Goal: Task Accomplishment & Management: Use online tool/utility

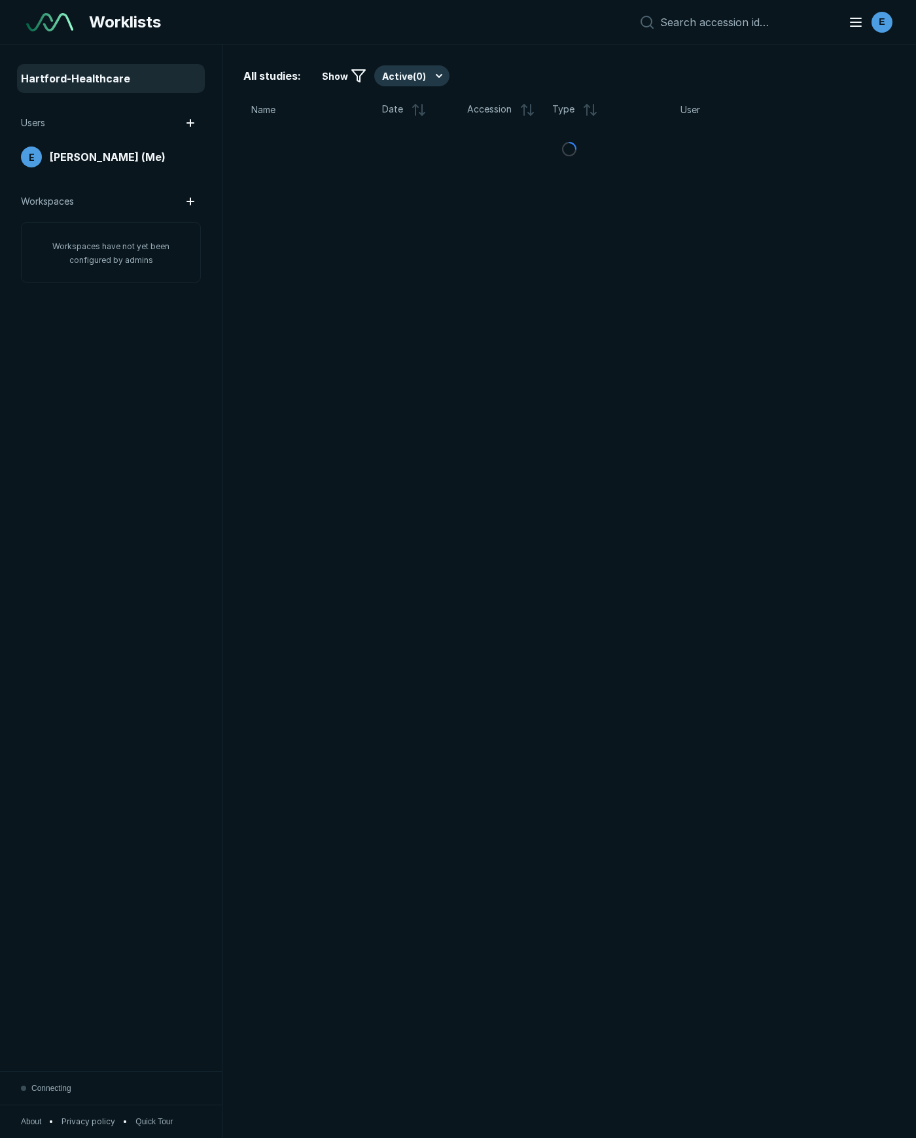
scroll to position [6574, 5802]
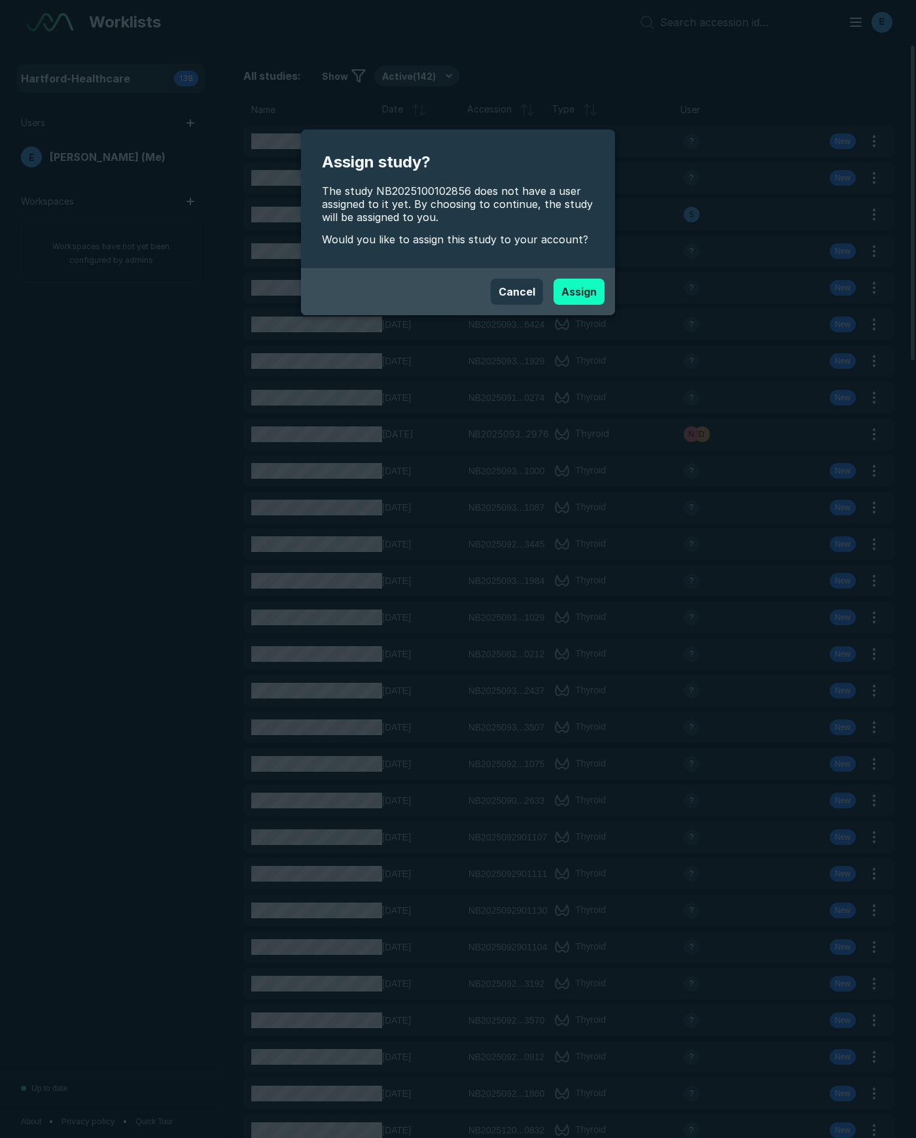
click at [580, 291] on button "Assign" at bounding box center [578, 292] width 51 height 26
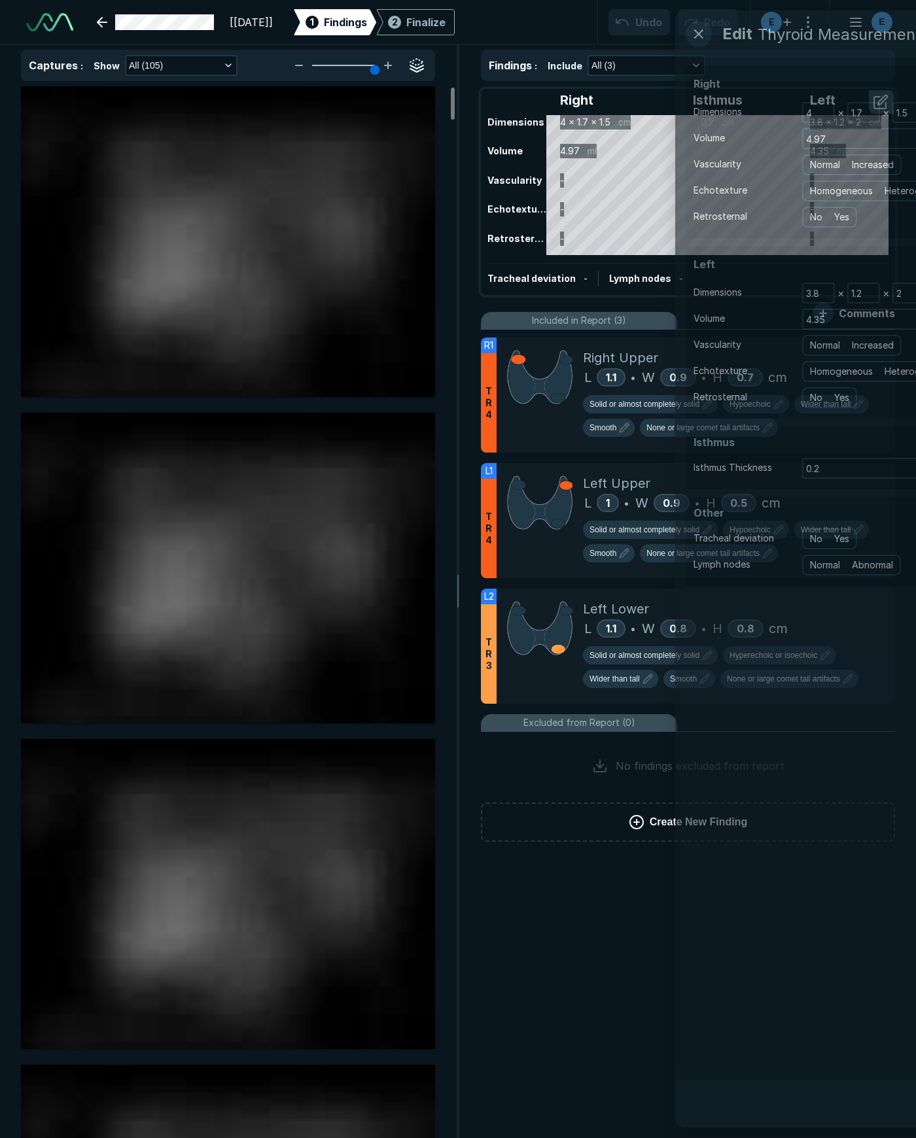
scroll to position [6574, 5802]
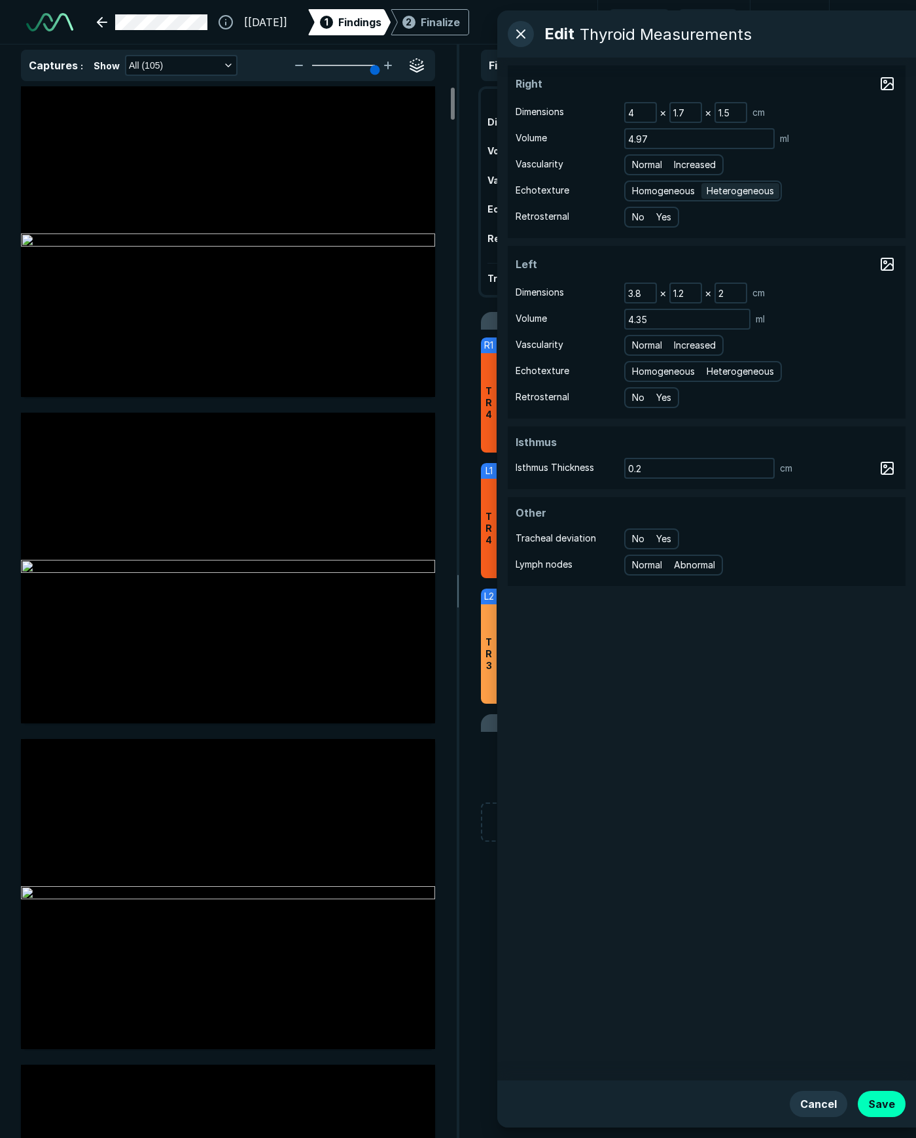
click at [751, 188] on span "Heterogeneous" at bounding box center [739, 191] width 67 height 14
click at [713, 188] on input "Heterogeneous" at bounding box center [708, 189] width 9 height 9
radio input "true"
click at [749, 373] on span "Heterogeneous" at bounding box center [739, 371] width 67 height 14
click at [713, 373] on input "Heterogeneous" at bounding box center [708, 370] width 9 height 9
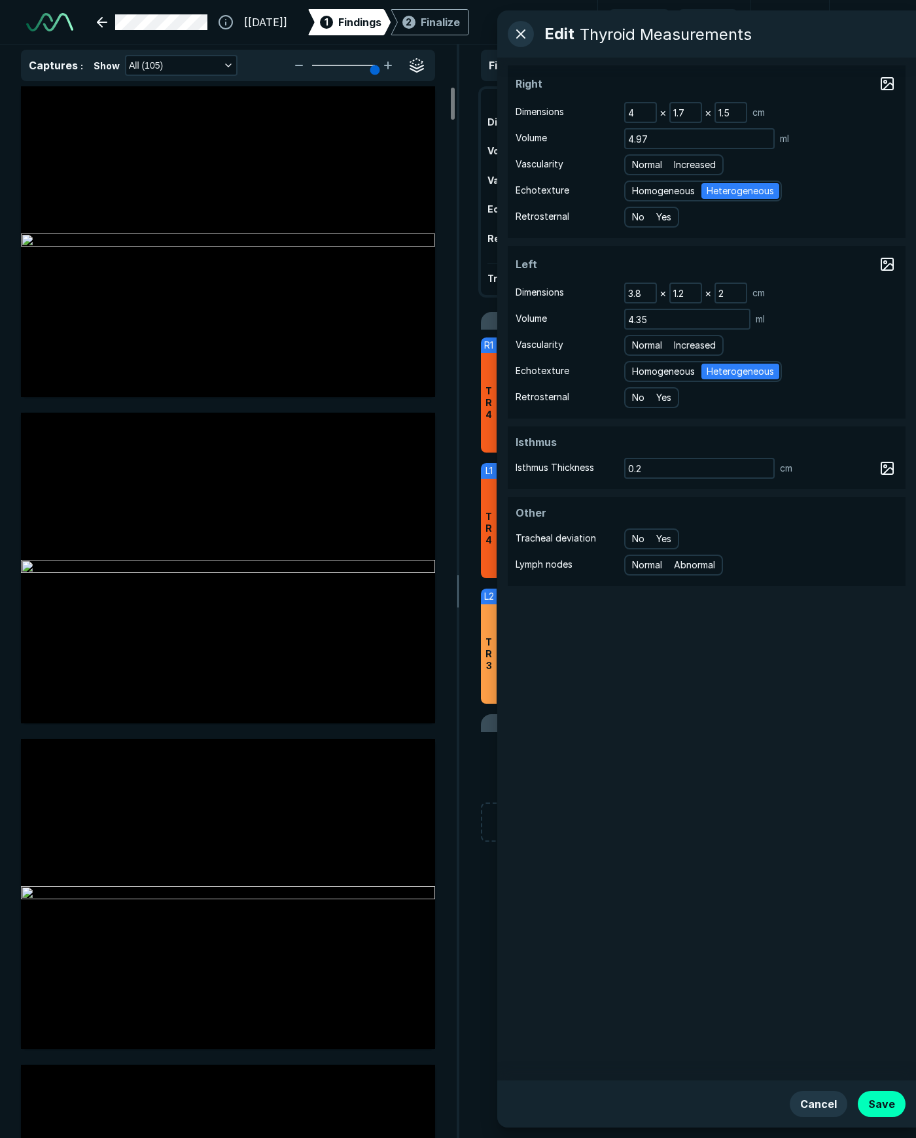
radio input "true"
click at [880, 1104] on button "Save" at bounding box center [882, 1104] width 48 height 26
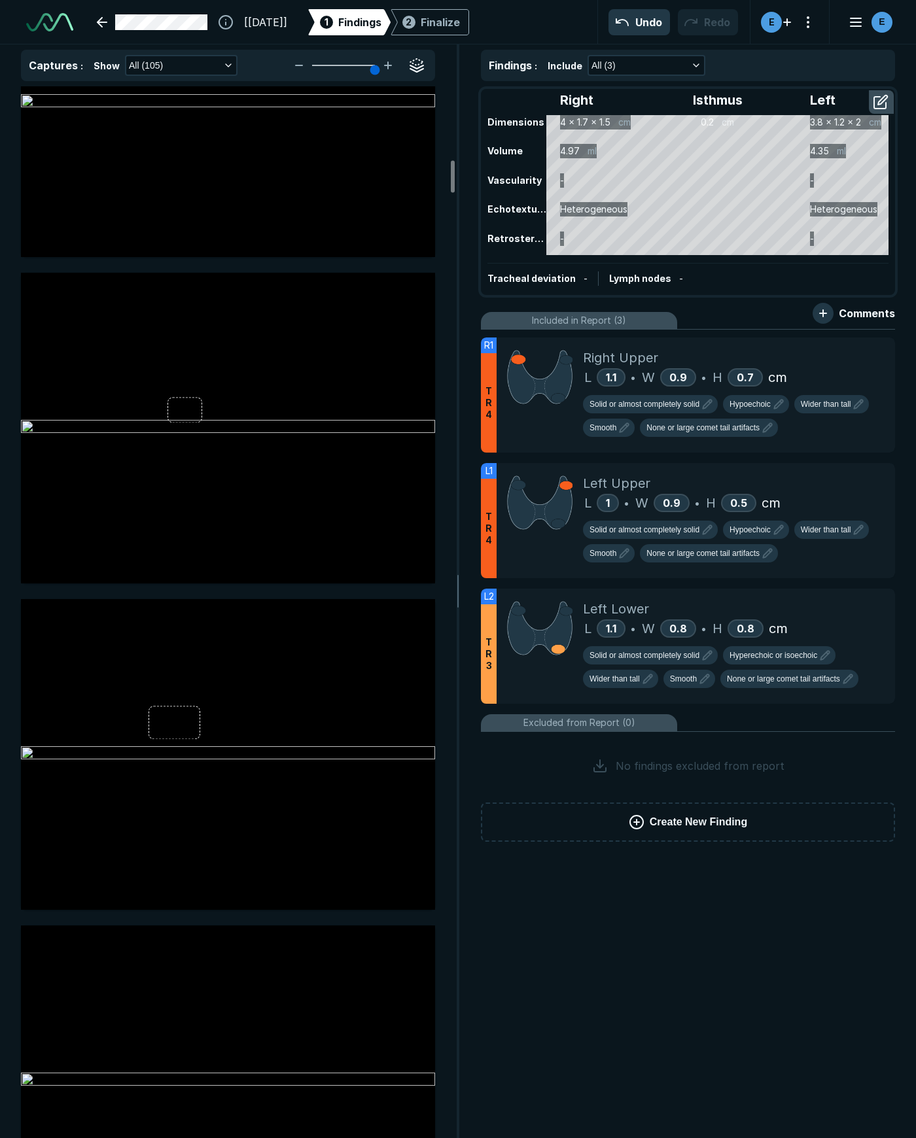
scroll to position [2355, 0]
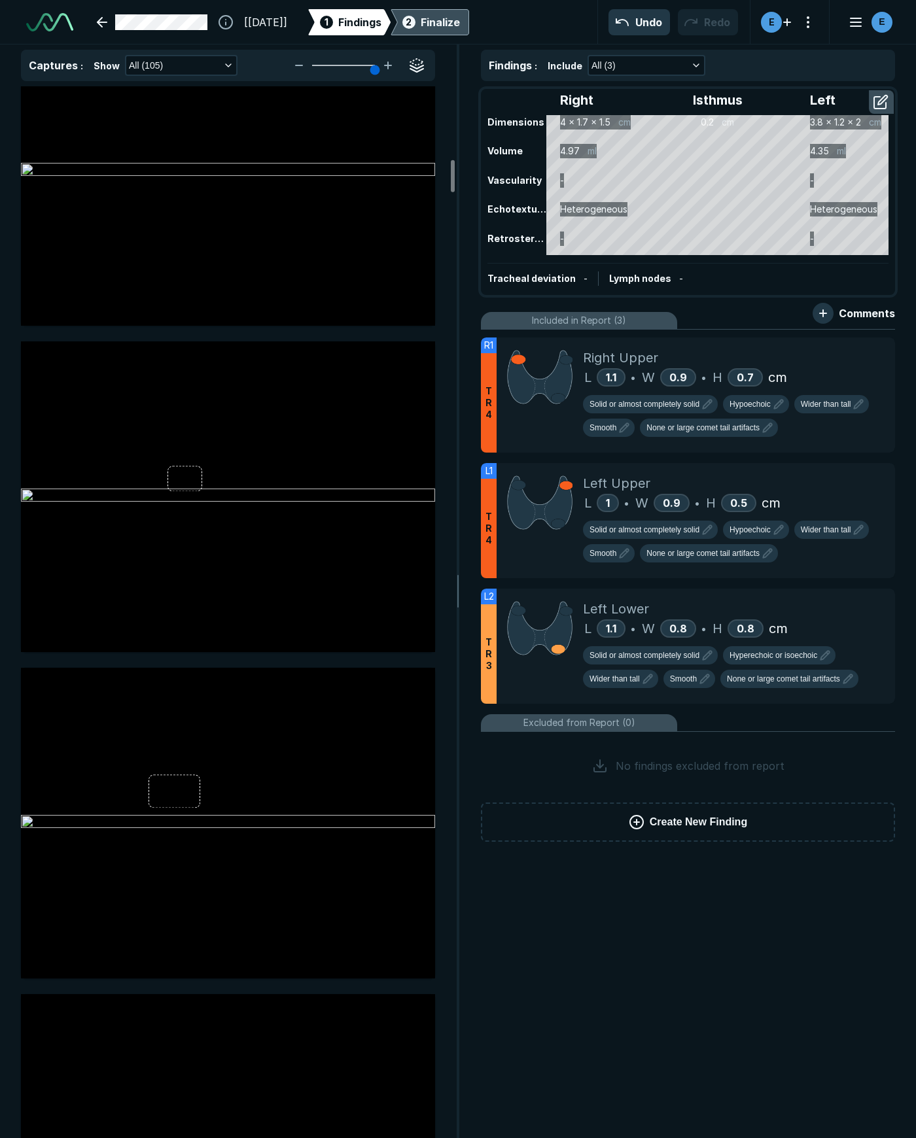
click at [460, 20] on div "Finalize" at bounding box center [440, 22] width 39 height 16
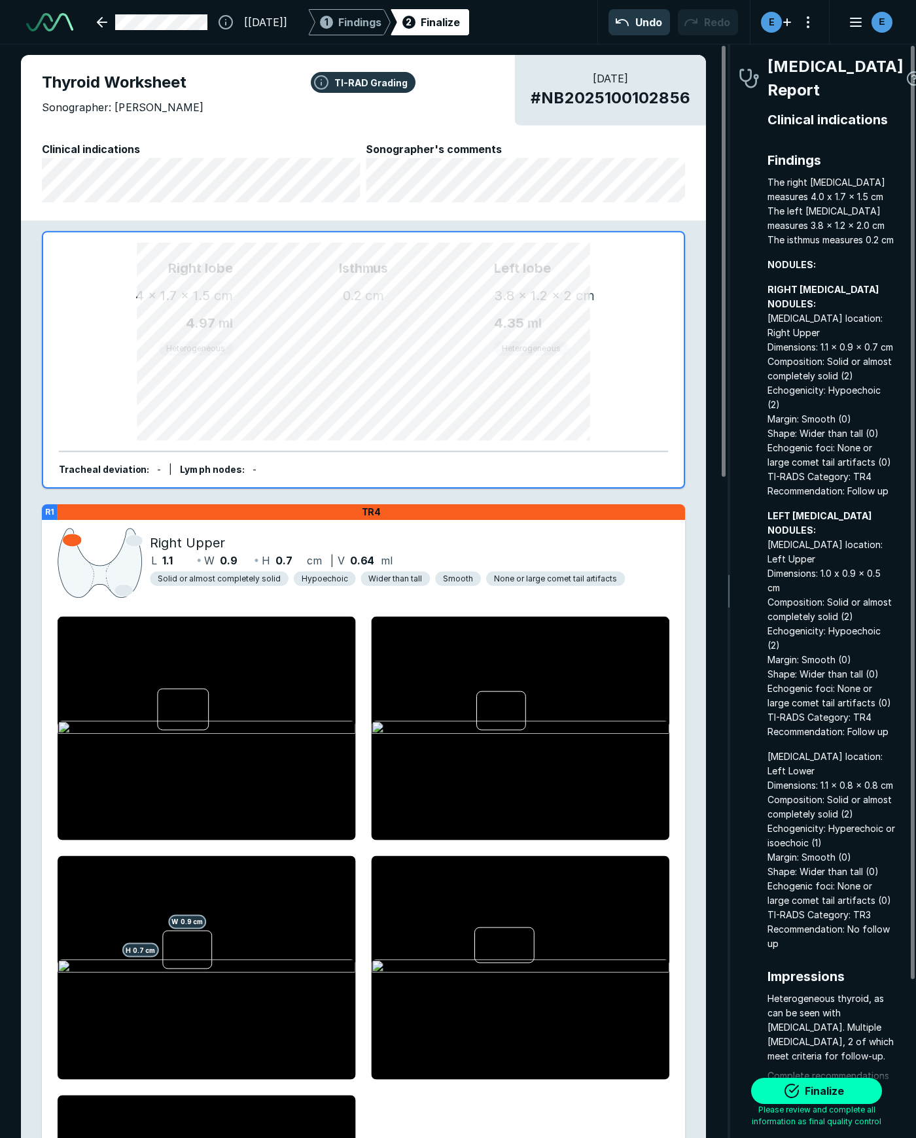
scroll to position [6527, 2363]
click at [799, 1093] on button "Finalize" at bounding box center [816, 1091] width 131 height 26
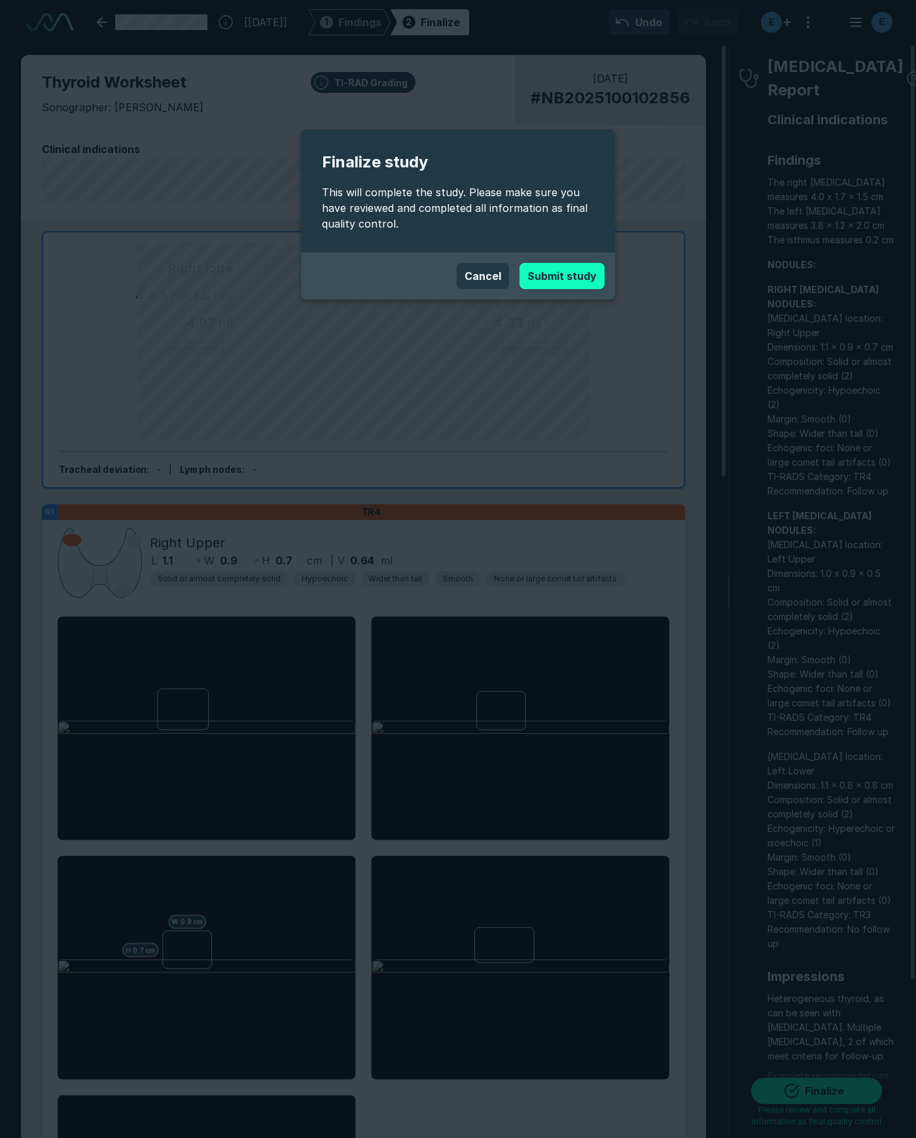
click at [563, 279] on button "Submit study" at bounding box center [561, 276] width 85 height 26
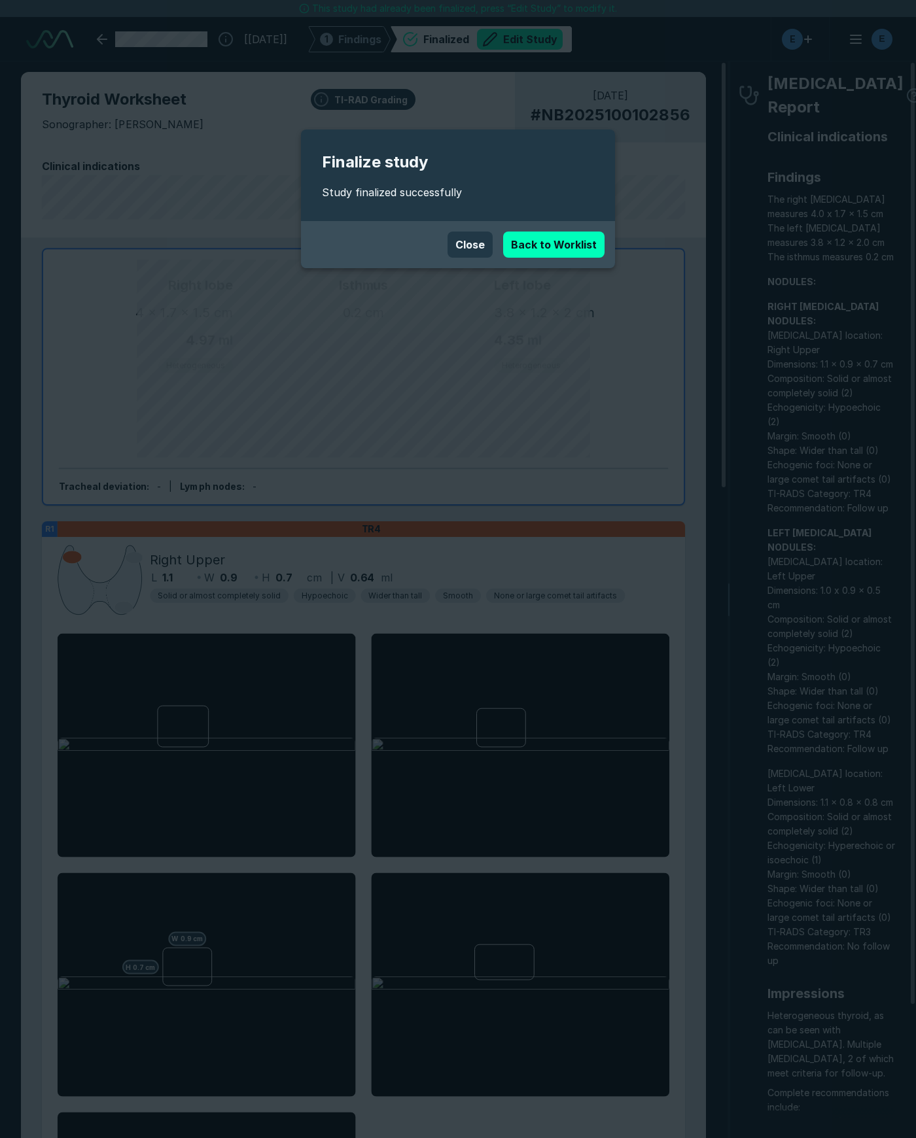
scroll to position [6498, 5802]
click at [470, 244] on button "Close" at bounding box center [469, 245] width 45 height 26
